Goal: Task Accomplishment & Management: Use online tool/utility

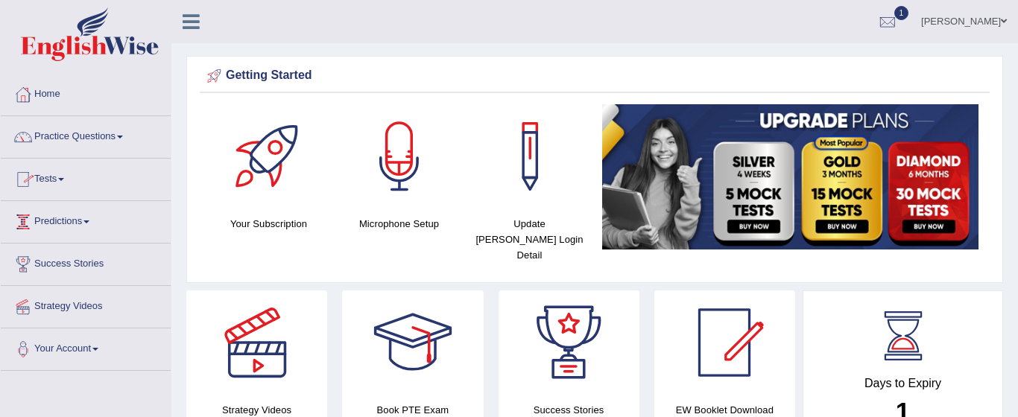
click at [57, 177] on link "Tests" at bounding box center [86, 177] width 170 height 37
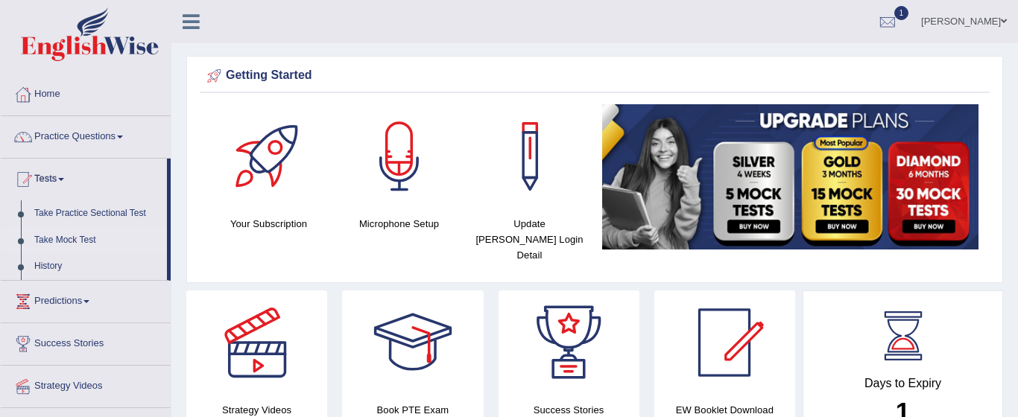
click at [42, 240] on link "Take Mock Test" at bounding box center [97, 240] width 139 height 27
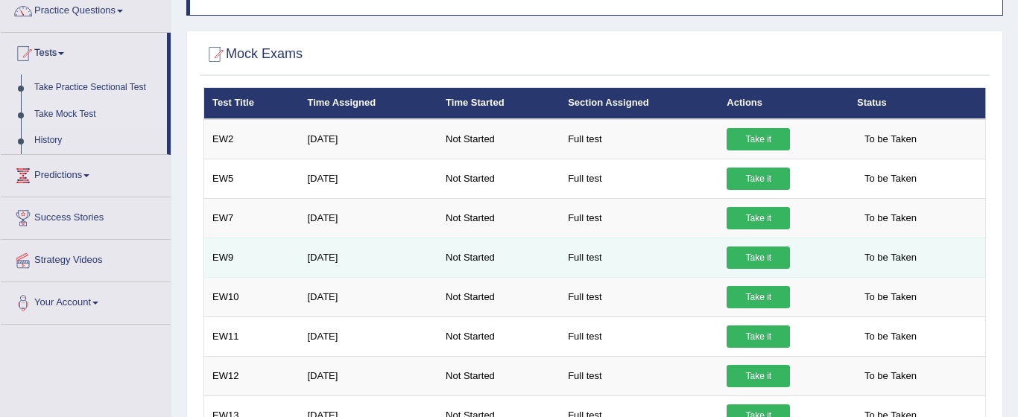
scroll to position [121, 0]
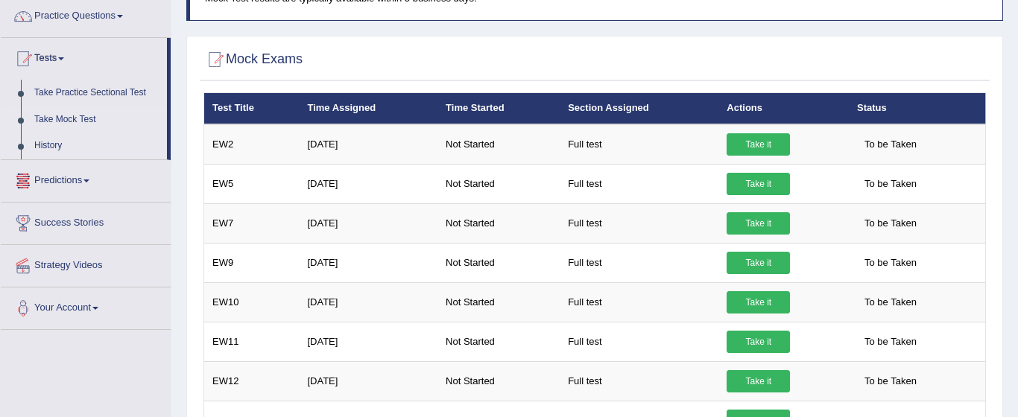
click at [28, 151] on link "History" at bounding box center [97, 146] width 139 height 27
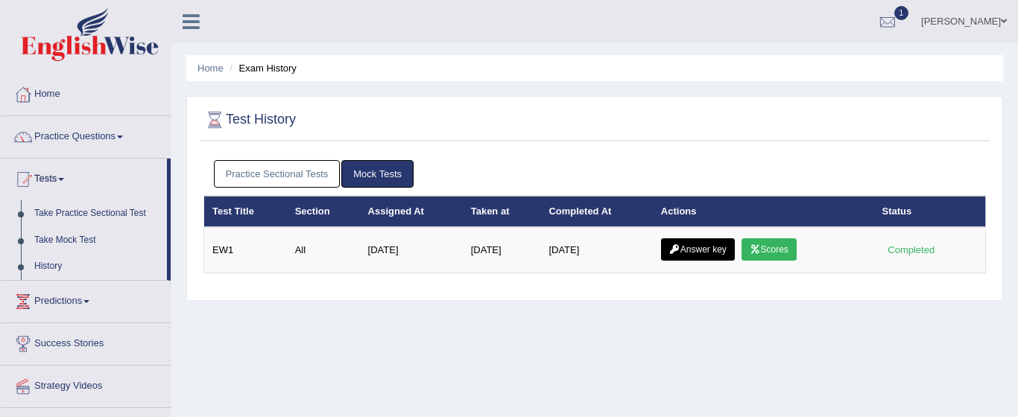
click at [761, 250] on icon at bounding box center [755, 249] width 11 height 9
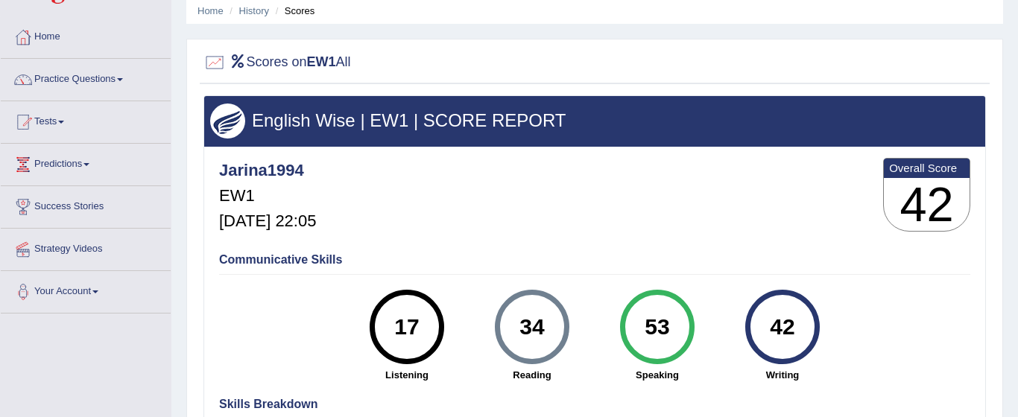
scroll to position [60, 0]
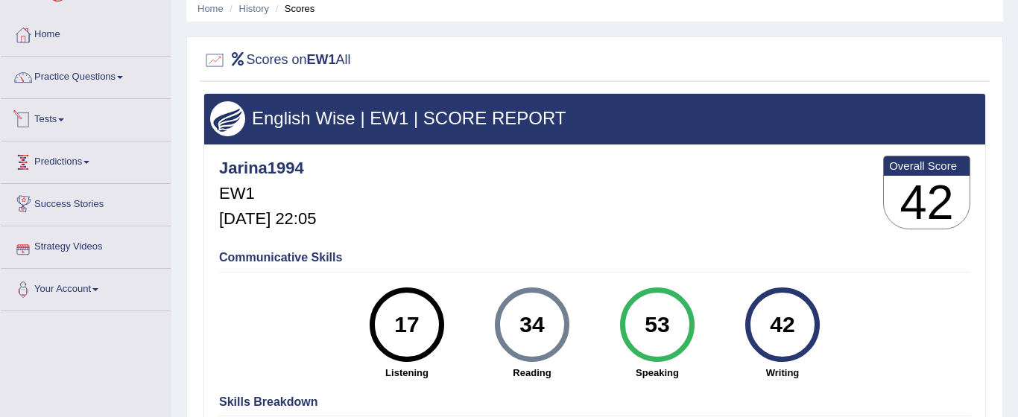
click at [63, 124] on link "Tests" at bounding box center [86, 117] width 170 height 37
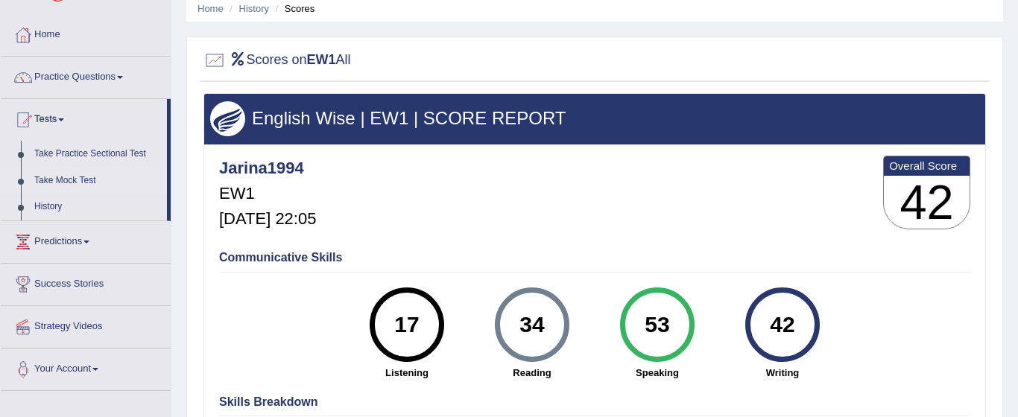
click at [69, 184] on link "Take Mock Test" at bounding box center [97, 181] width 139 height 27
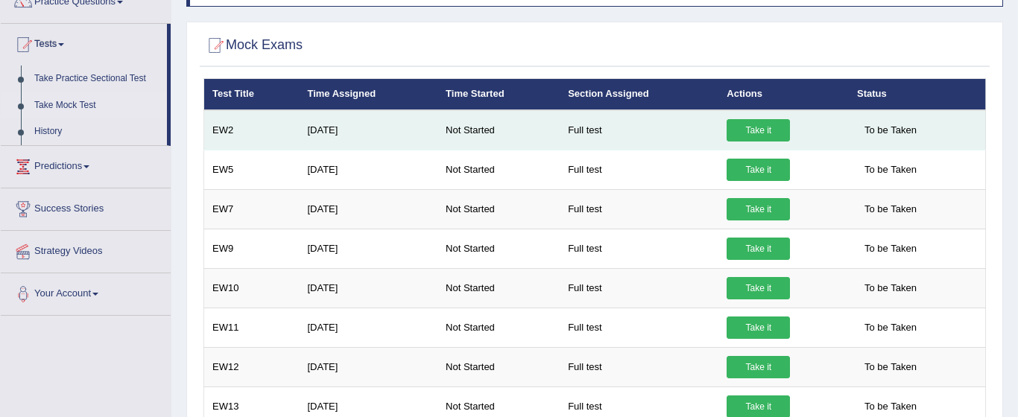
scroll to position [134, 0]
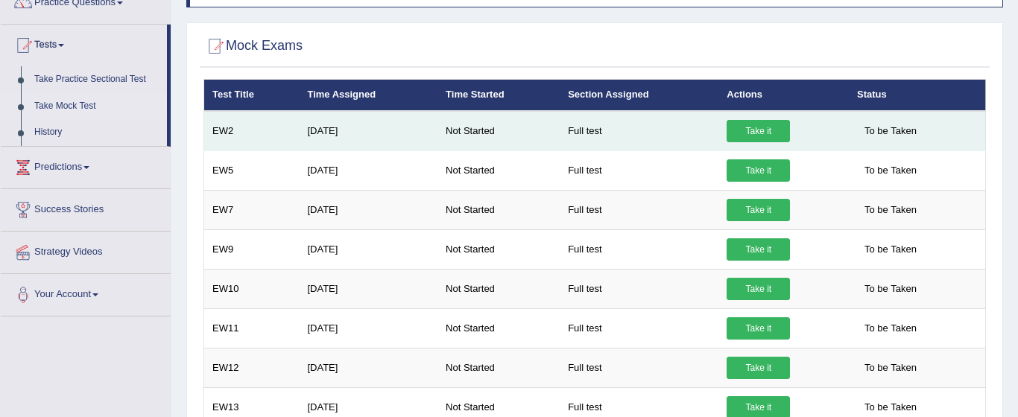
click at [764, 135] on link "Take it" at bounding box center [757, 131] width 63 height 22
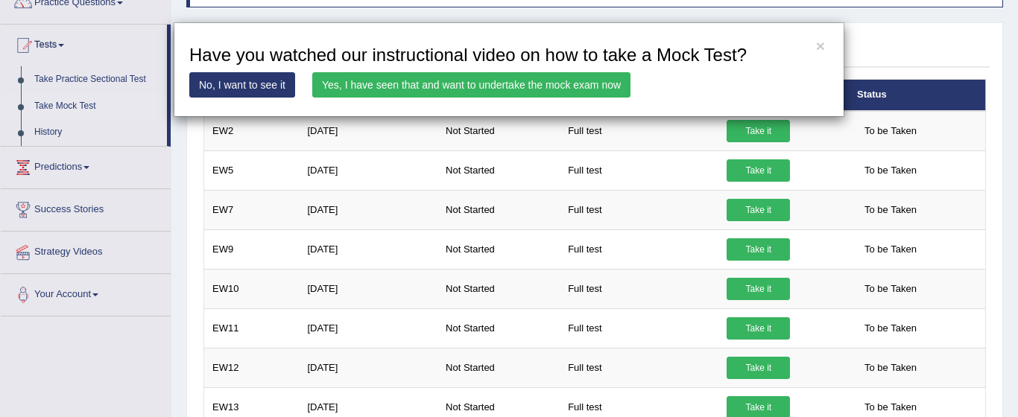
click at [575, 83] on link "Yes, I have seen that and want to undertake the mock exam now" at bounding box center [471, 84] width 318 height 25
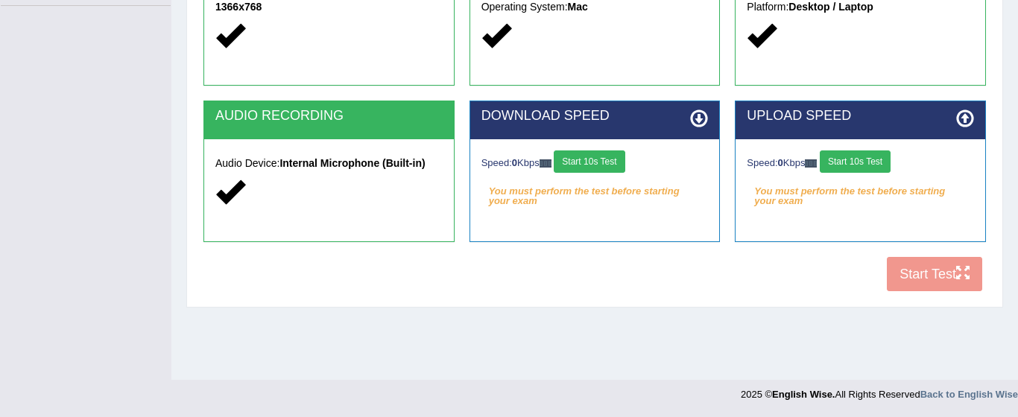
click at [705, 120] on icon at bounding box center [699, 119] width 18 height 18
click at [698, 121] on icon at bounding box center [699, 119] width 18 height 18
click at [700, 118] on icon at bounding box center [699, 119] width 18 height 18
click at [587, 159] on button "Start 10s Test" at bounding box center [589, 162] width 71 height 22
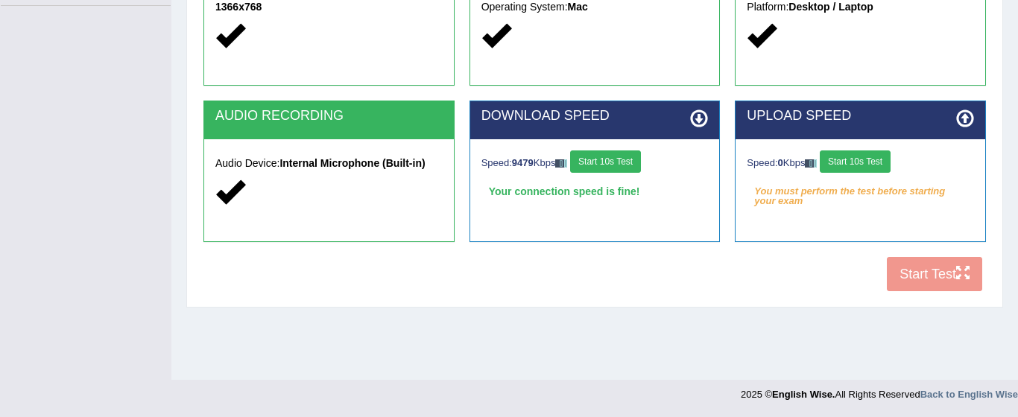
click at [869, 162] on button "Start 10s Test" at bounding box center [855, 162] width 71 height 22
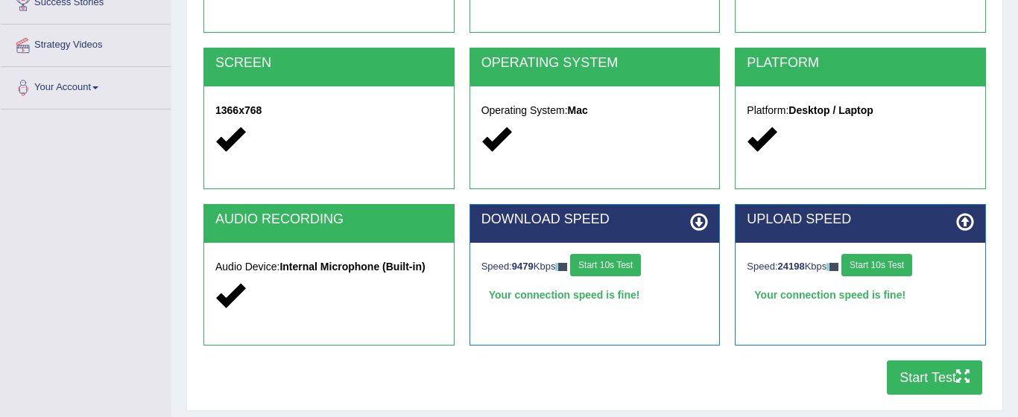
scroll to position [262, 0]
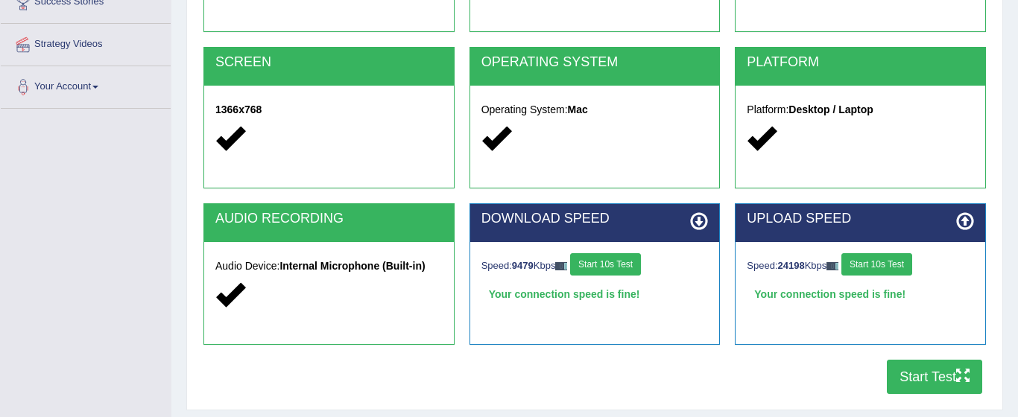
click at [699, 220] on icon at bounding box center [699, 221] width 18 height 18
click at [617, 267] on button "Start 10s Test" at bounding box center [605, 264] width 71 height 22
click at [896, 262] on div "Speed: 24198 Kbps Start 10s Test" at bounding box center [860, 266] width 227 height 26
click at [896, 262] on button "Start 10s Test" at bounding box center [876, 264] width 71 height 22
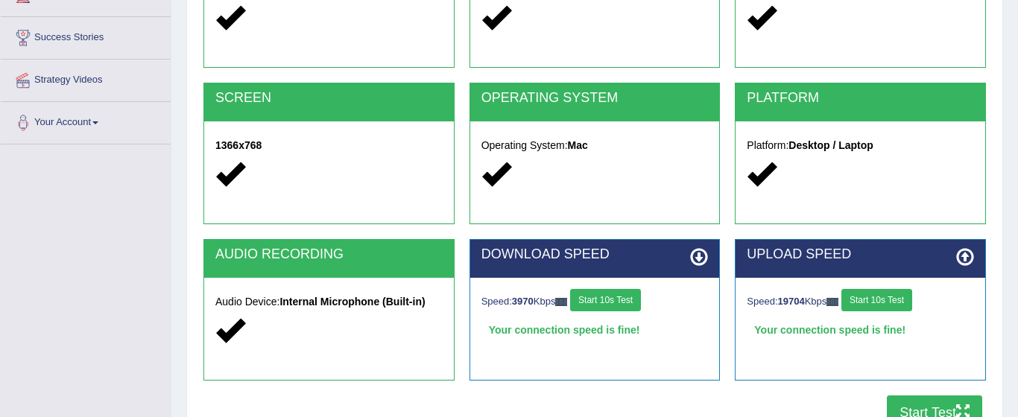
scroll to position [227, 0]
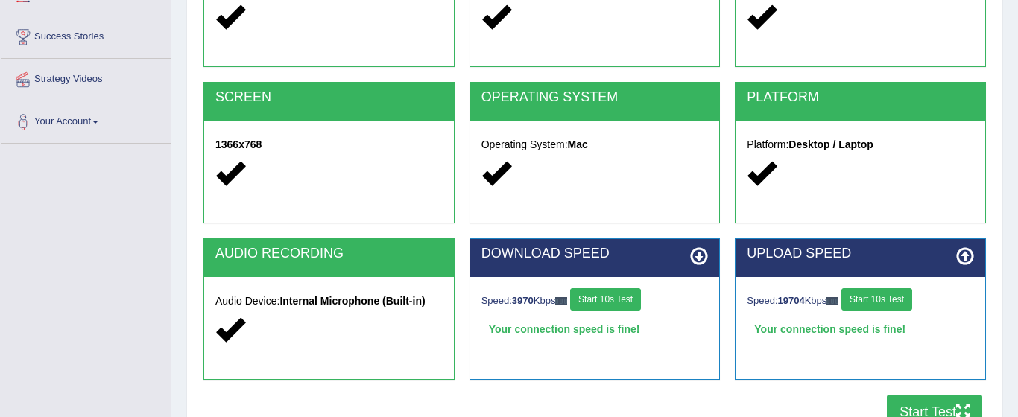
click at [606, 305] on button "Start 10s Test" at bounding box center [605, 299] width 71 height 22
click at [885, 301] on button "Start 10s Test" at bounding box center [876, 299] width 71 height 22
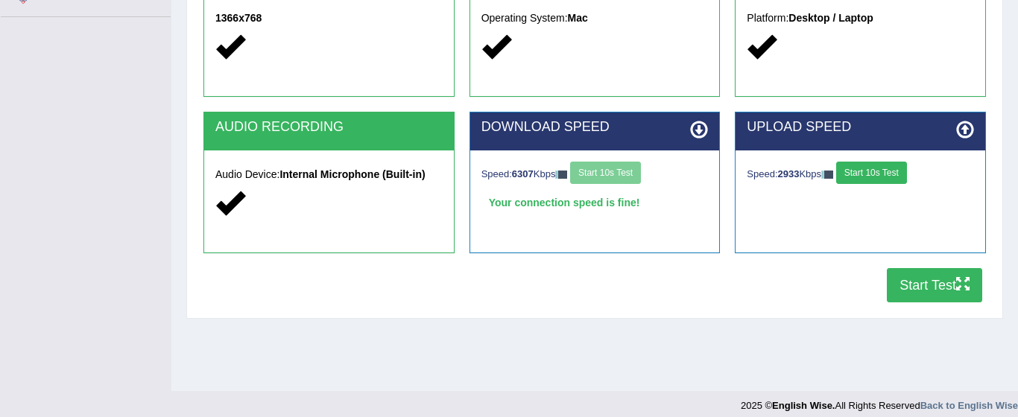
scroll to position [355, 0]
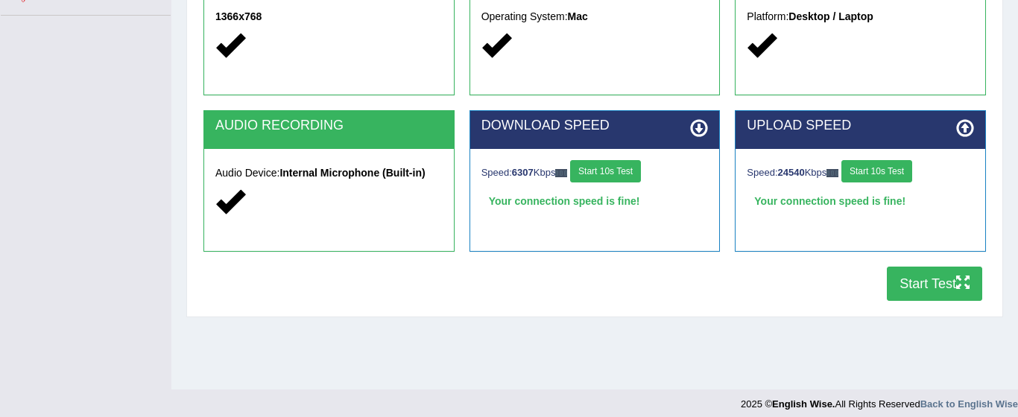
click at [905, 286] on button "Start Test" at bounding box center [934, 284] width 95 height 34
